Goal: Use online tool/utility: Utilize a website feature to perform a specific function

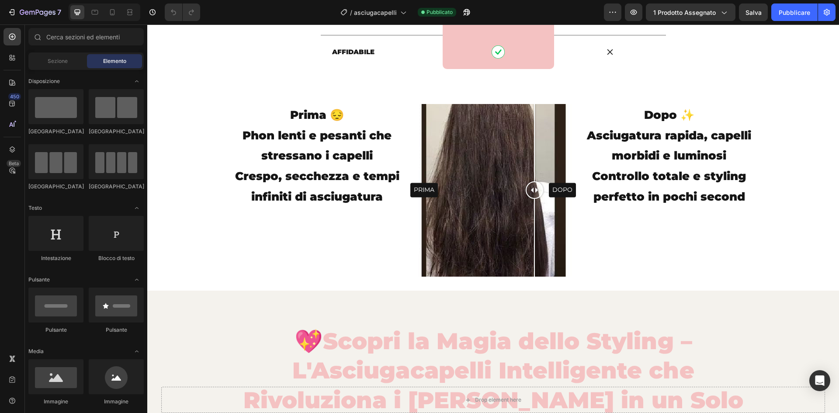
scroll to position [2959, 0]
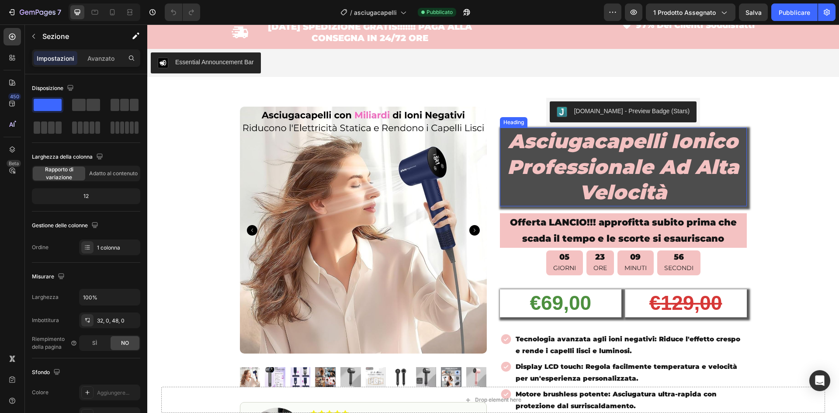
scroll to position [0, 0]
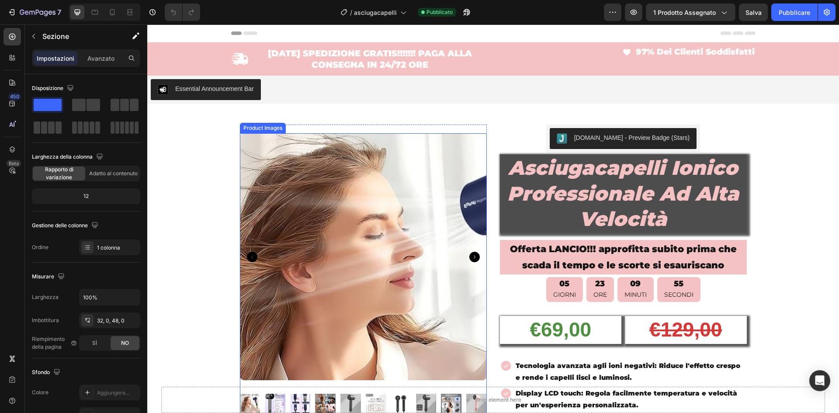
click at [334, 190] on img at bounding box center [363, 256] width 247 height 247
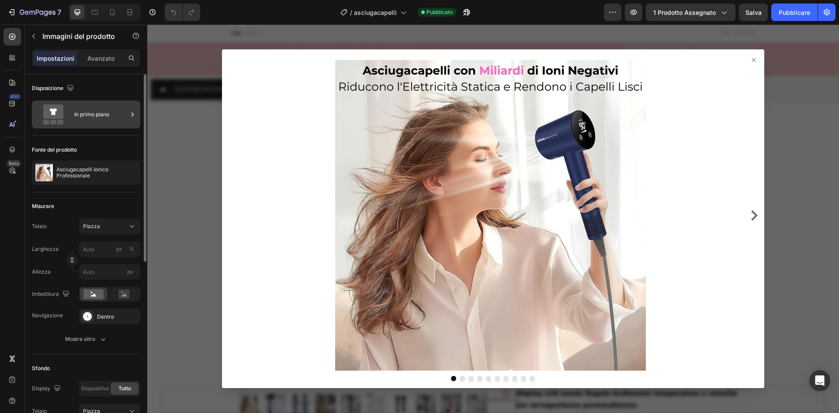
click at [54, 110] on icon at bounding box center [53, 111] width 7 height 7
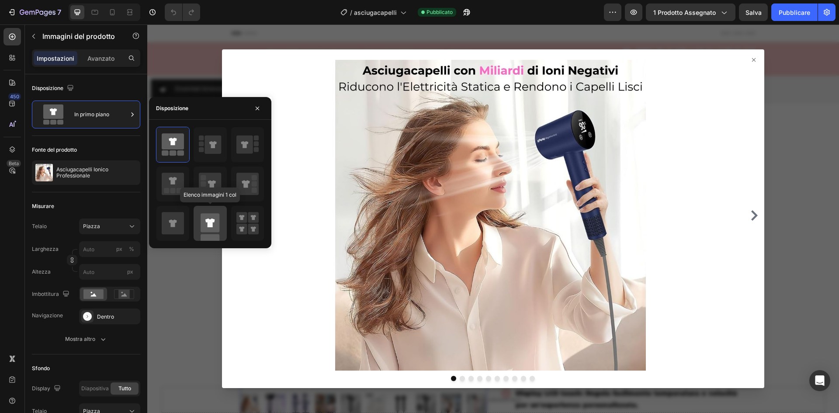
click at [205, 222] on rect at bounding box center [210, 222] width 19 height 19
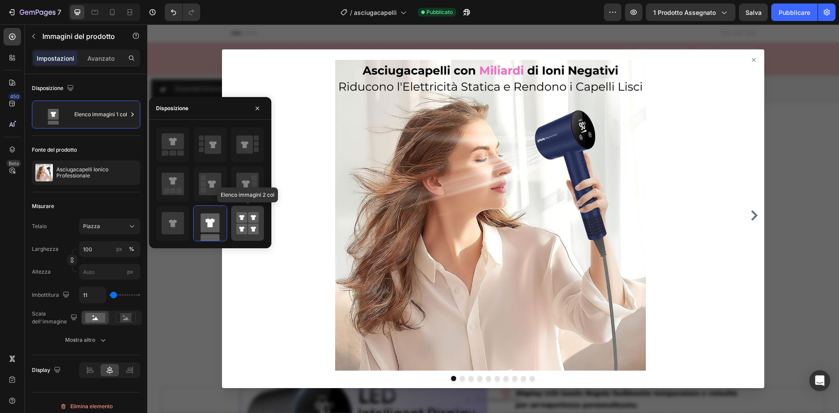
click at [244, 223] on icon at bounding box center [248, 223] width 22 height 24
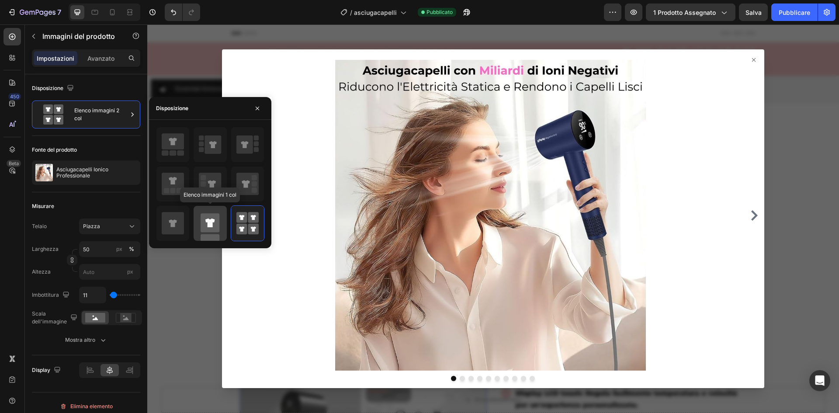
click at [208, 221] on icon at bounding box center [210, 223] width 10 height 9
type input "100"
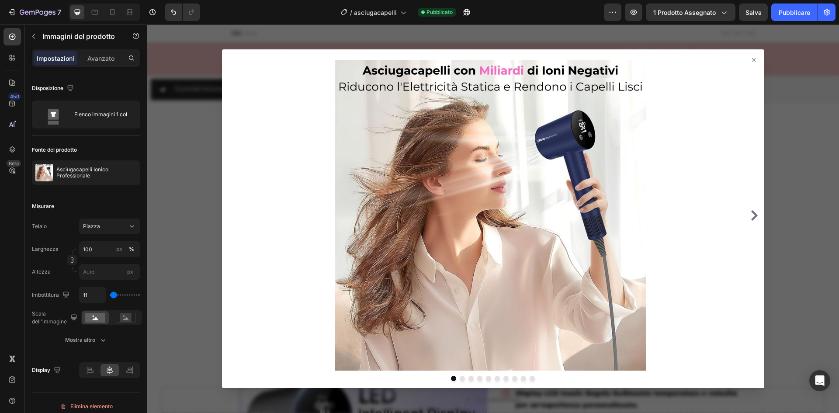
click at [751, 56] on icon at bounding box center [754, 59] width 7 height 7
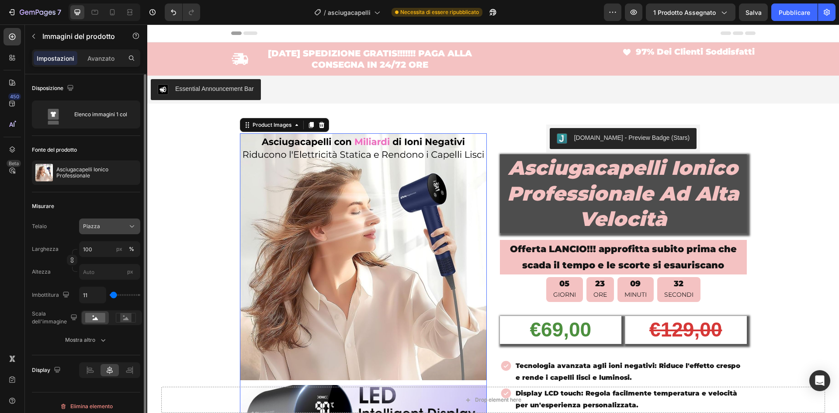
click at [112, 228] on div "Piazza" at bounding box center [104, 227] width 43 height 8
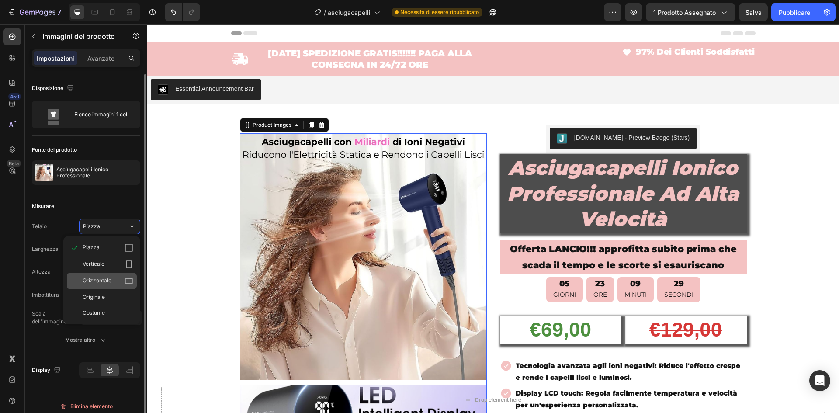
click at [129, 279] on icon at bounding box center [129, 281] width 8 height 6
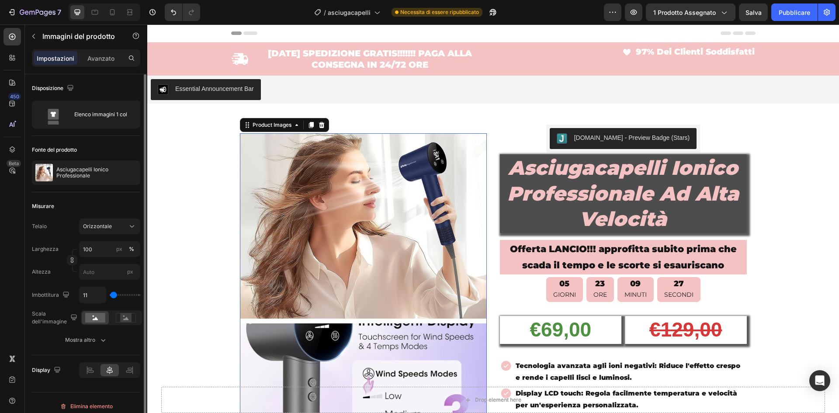
type input "287"
type input "306"
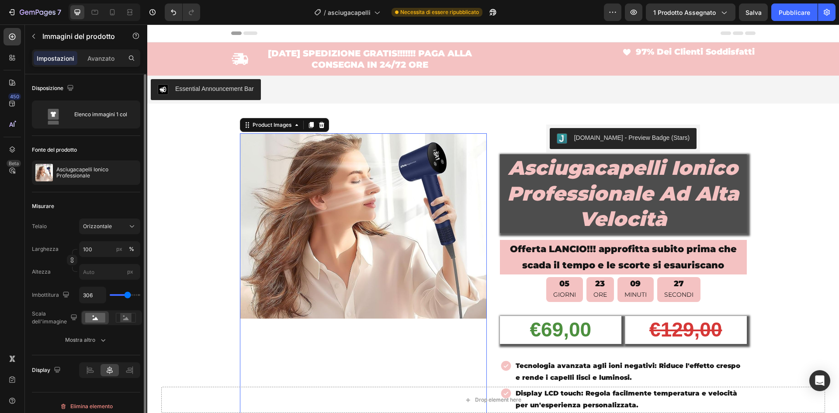
type input "324"
type input "352"
type input "380"
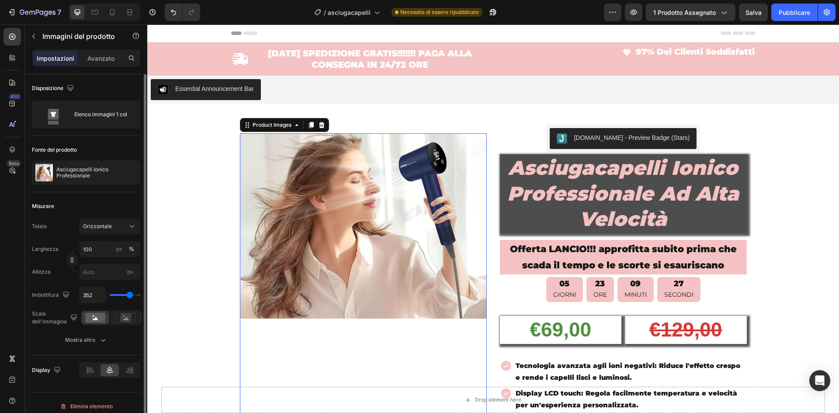
type input "380"
type input "398"
type input "454"
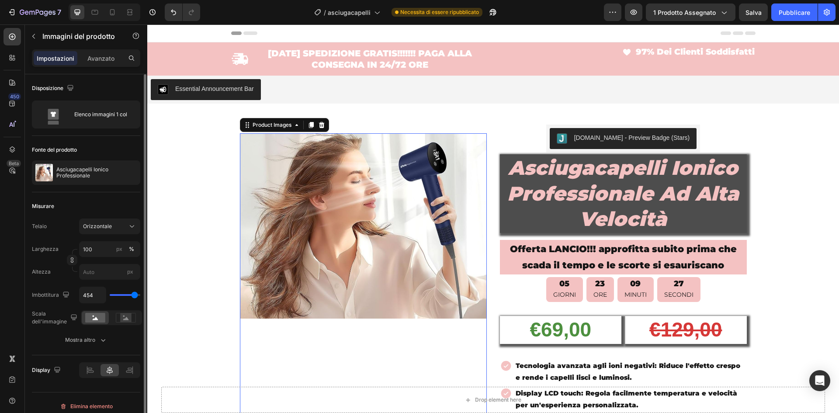
type input "500"
type input "380"
type input "148"
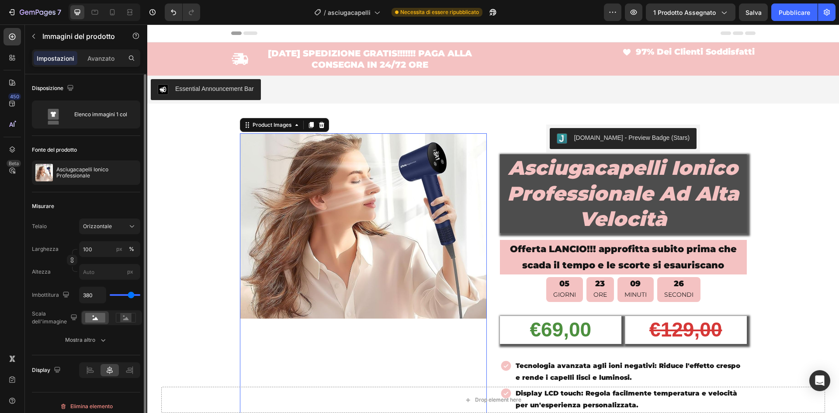
type input "148"
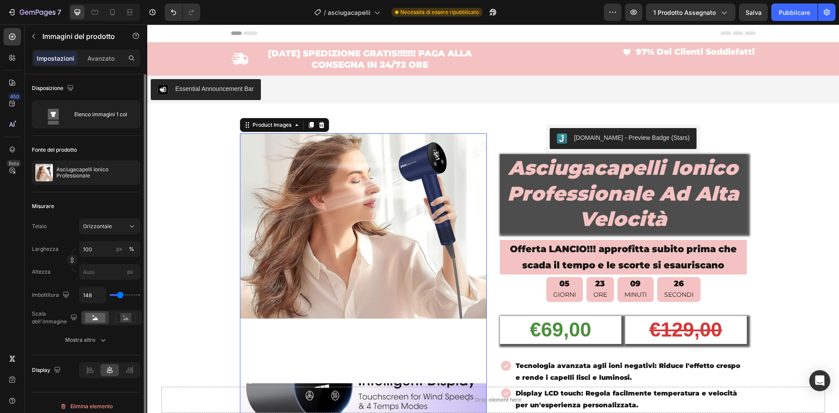
type input "130"
type input "111"
type input "74"
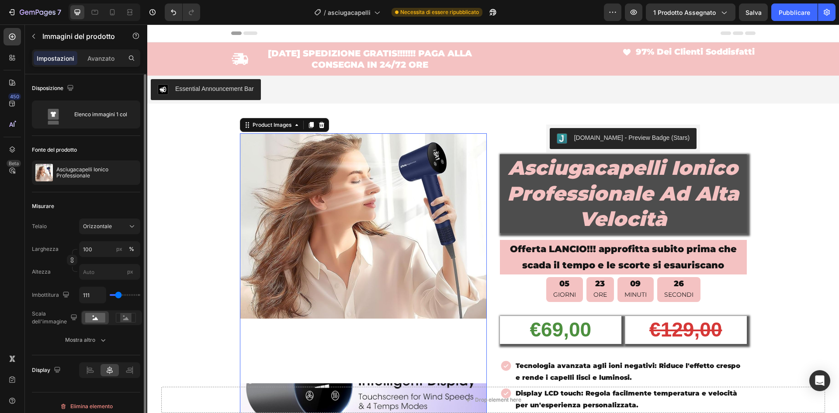
type input "74"
type input "56"
type input "37"
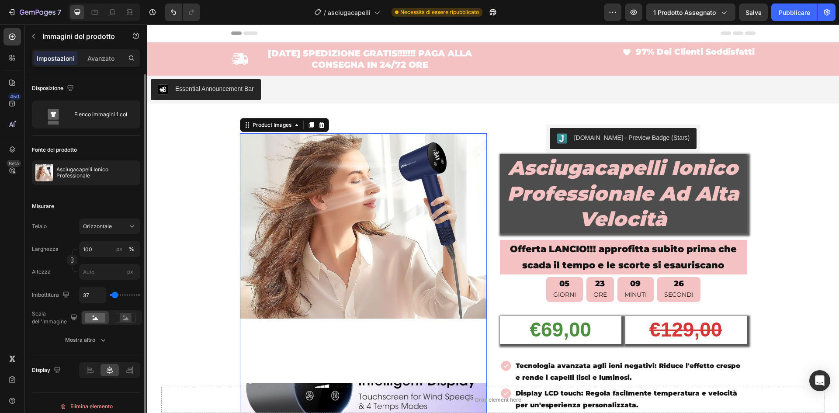
type input "28"
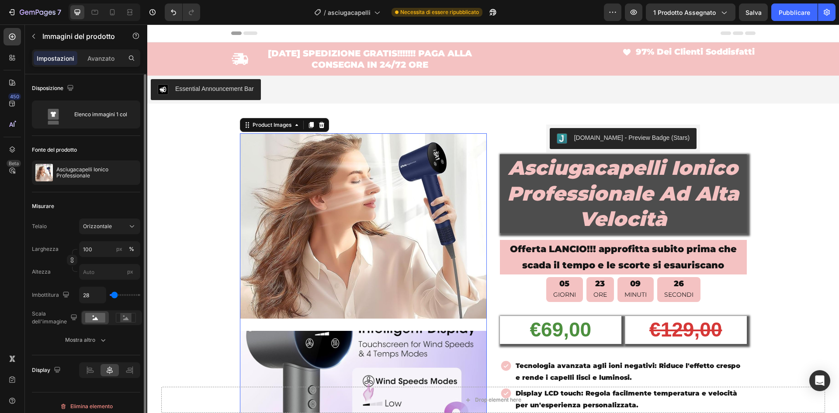
type input "0"
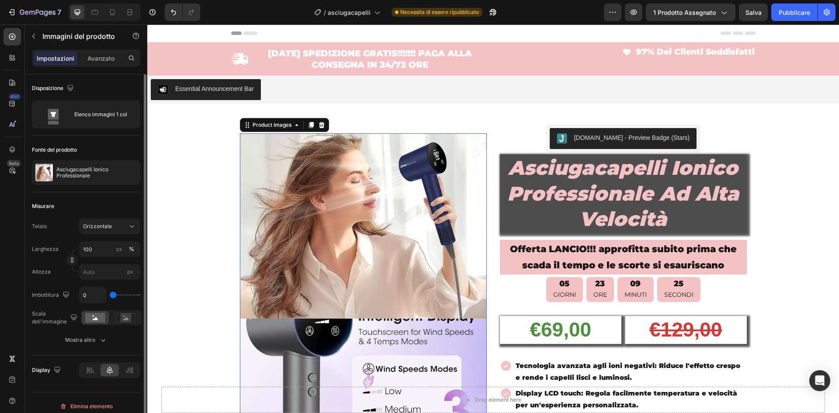
type input "93"
type input "111"
type input "102"
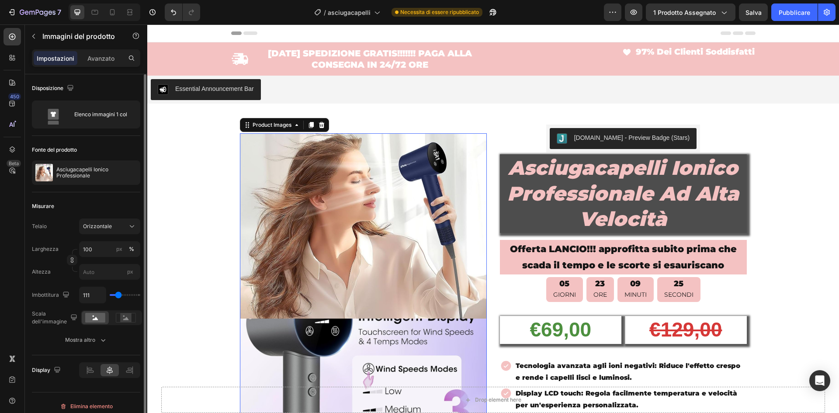
type input "102"
type input "93"
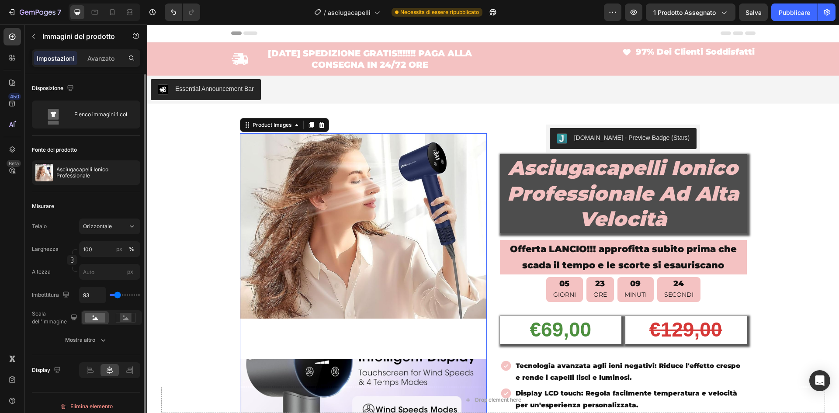
drag, startPoint x: 111, startPoint y: 294, endPoint x: 118, endPoint y: 291, distance: 6.8
type input "93"
click at [118, 294] on input "range" at bounding box center [125, 295] width 31 height 2
click at [123, 317] on circle at bounding box center [124, 317] width 2 height 2
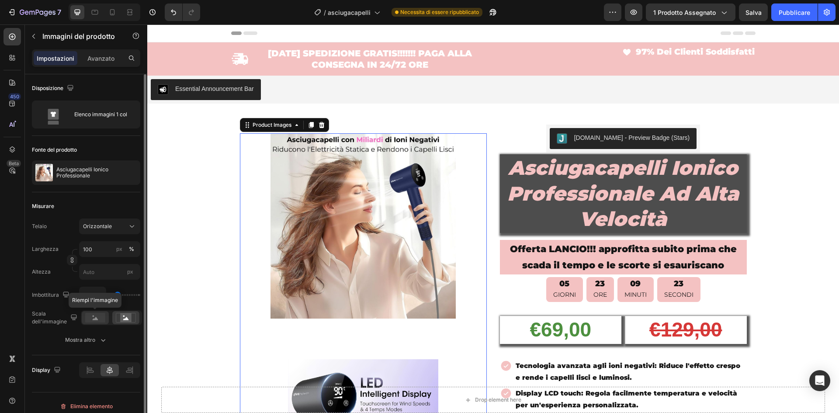
click at [89, 317] on rect at bounding box center [95, 318] width 20 height 10
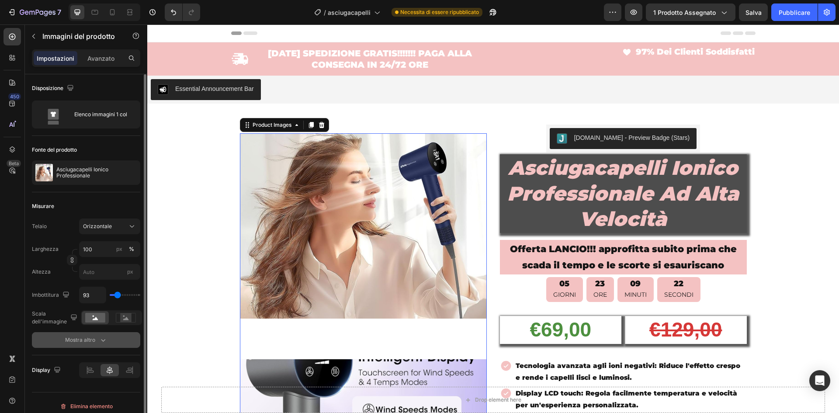
click at [96, 339] on div "Mostra altro" at bounding box center [86, 340] width 42 height 9
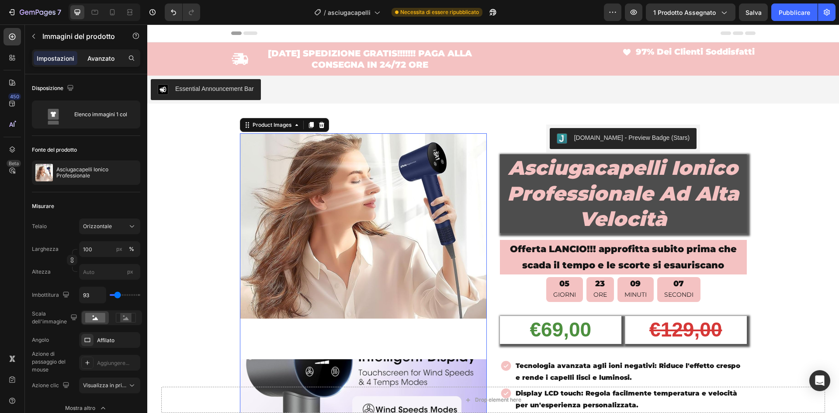
click at [97, 61] on font "Avanzato" at bounding box center [100, 58] width 27 height 7
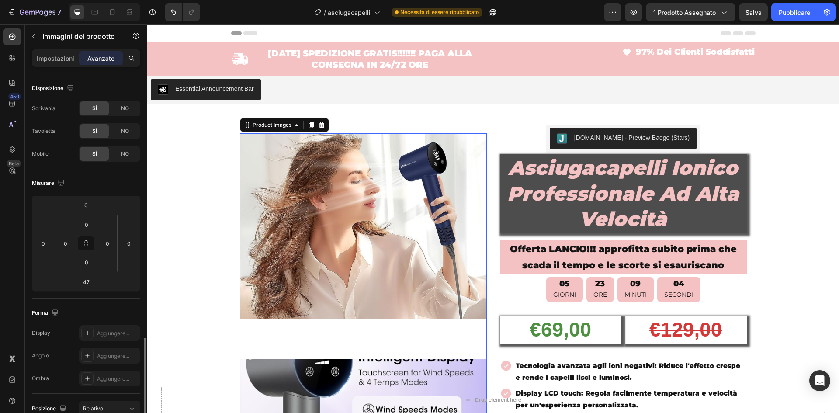
scroll to position [176, 0]
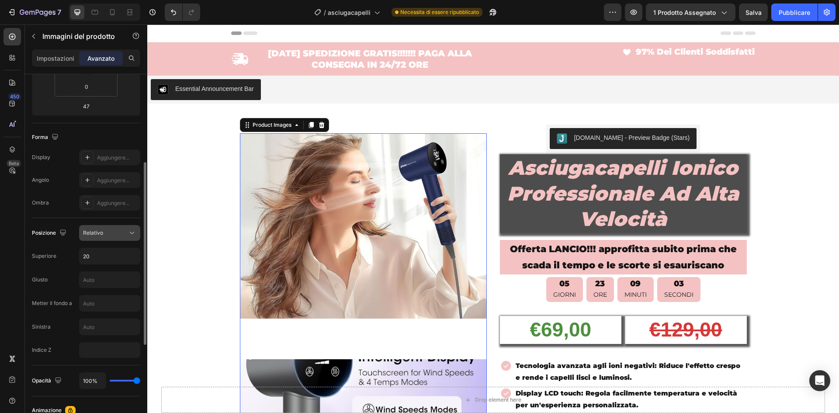
click at [108, 234] on div "Relativo" at bounding box center [105, 233] width 45 height 8
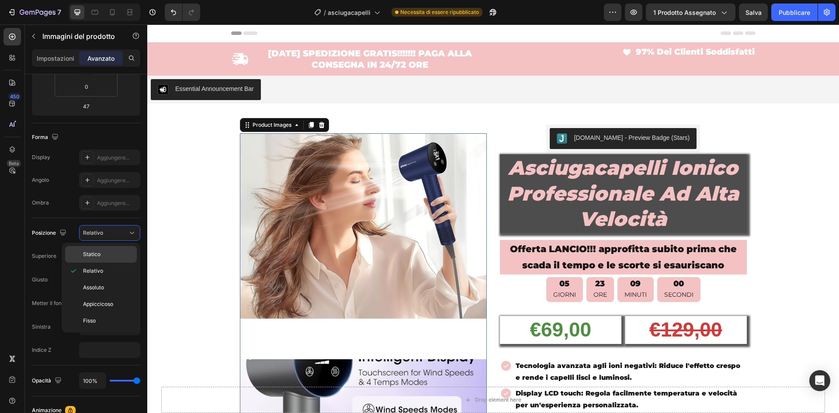
click at [97, 256] on font "Statico" at bounding box center [91, 254] width 17 height 7
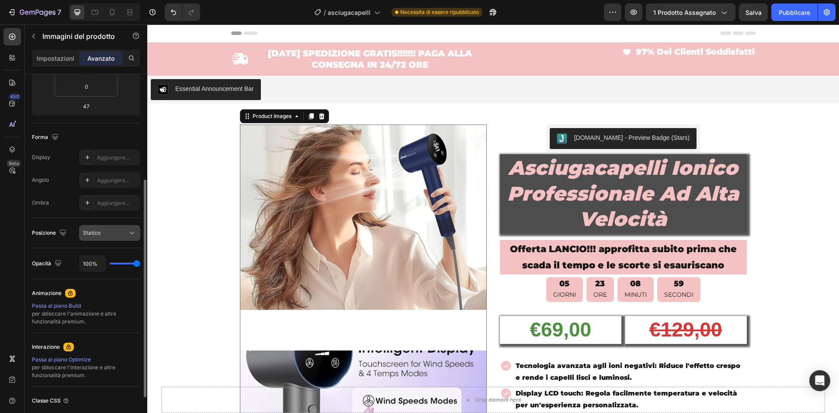
click at [97, 235] on font "Statico" at bounding box center [91, 233] width 17 height 7
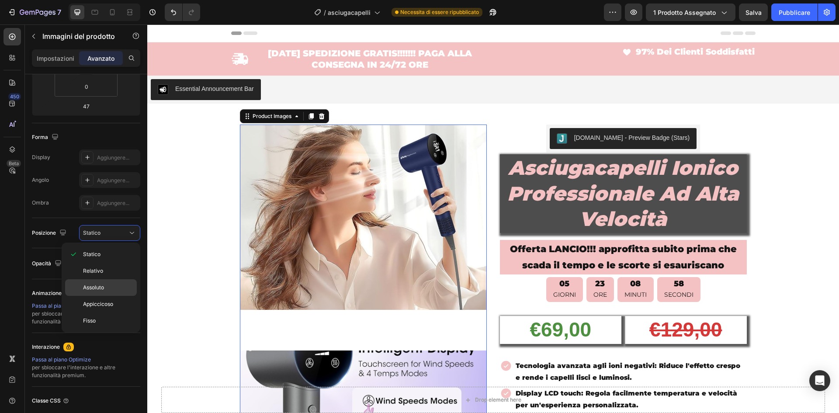
click at [96, 291] on span "Assoluto" at bounding box center [93, 288] width 21 height 8
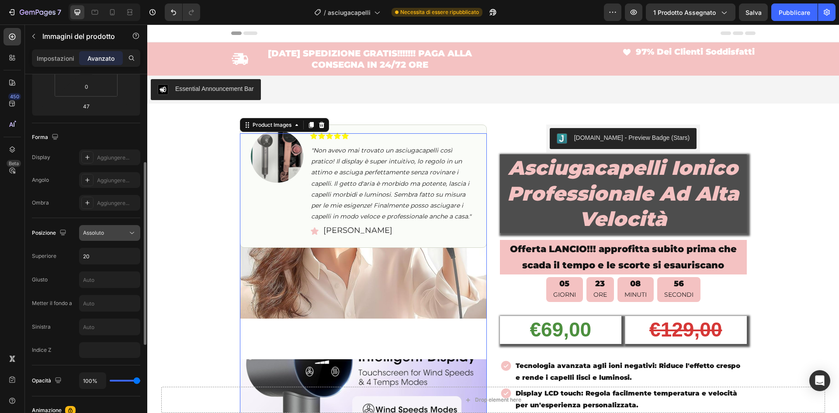
click at [100, 230] on font "Assoluto" at bounding box center [93, 233] width 21 height 7
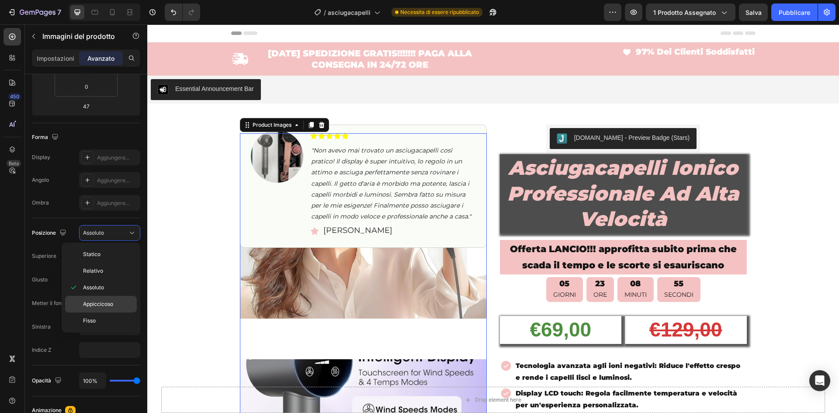
click at [96, 313] on div "Appiccicoso" at bounding box center [101, 321] width 72 height 17
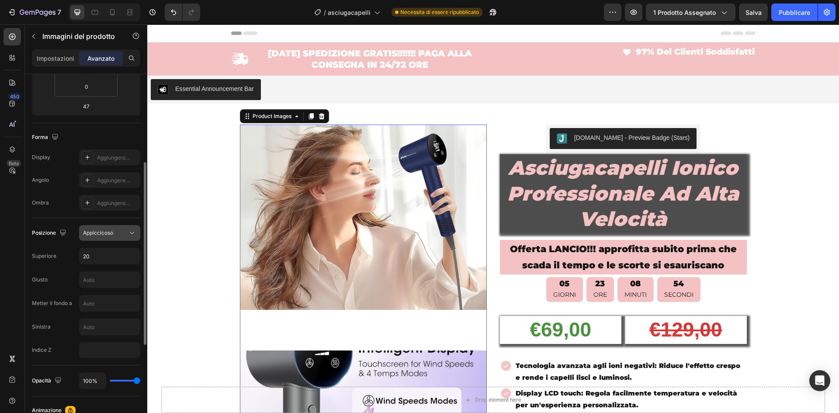
click at [107, 231] on font "Appiccicoso" at bounding box center [98, 233] width 30 height 7
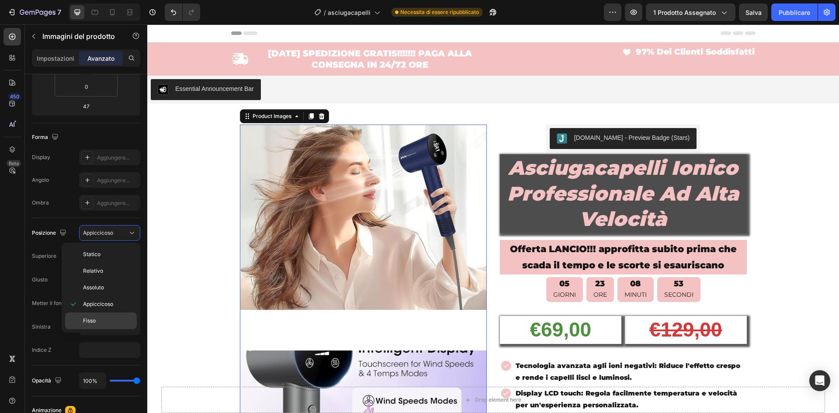
click at [95, 320] on font "Fisso" at bounding box center [89, 320] width 13 height 7
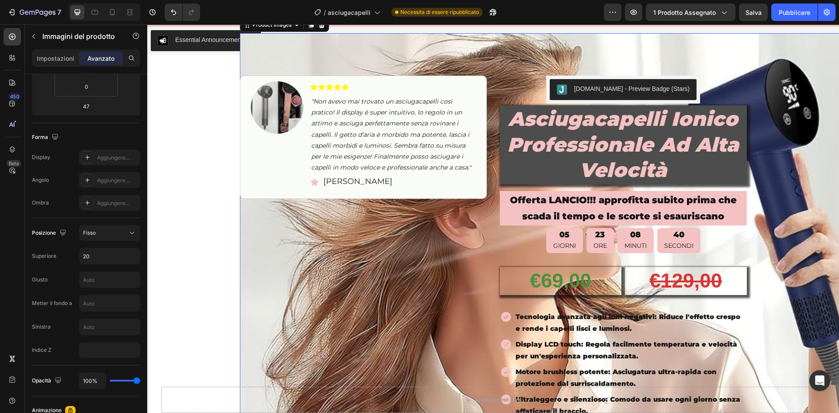
scroll to position [0, 0]
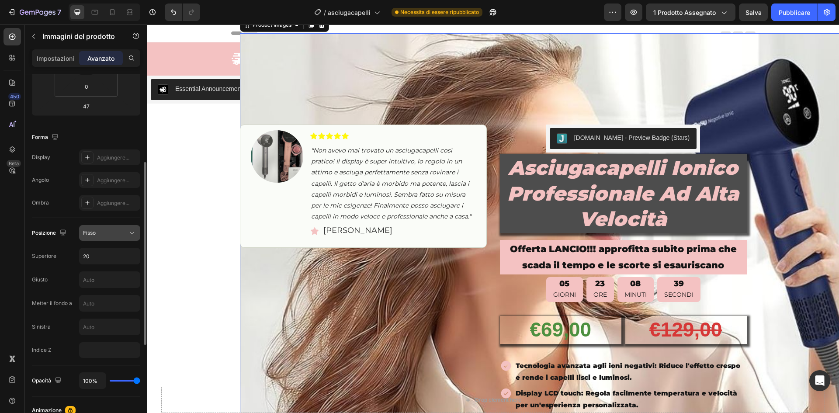
click at [117, 233] on div "Fisso" at bounding box center [105, 233] width 45 height 8
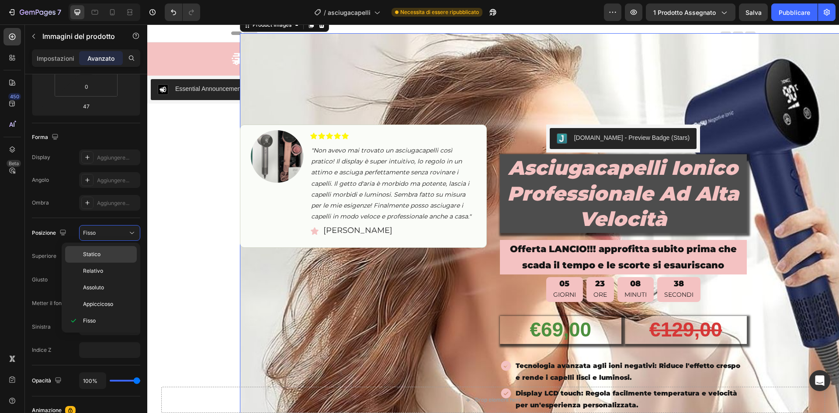
click at [99, 263] on div "Statico" at bounding box center [101, 271] width 72 height 17
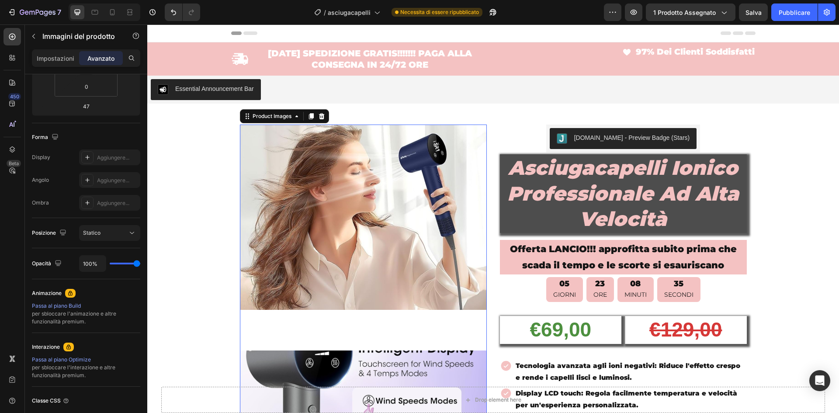
click at [379, 181] on img at bounding box center [363, 217] width 247 height 185
